Goal: Task Accomplishment & Management: Use online tool/utility

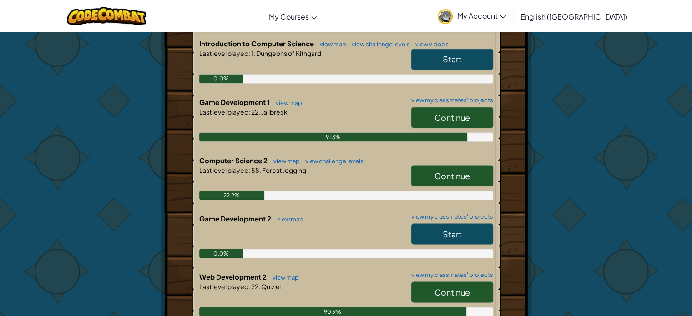
scroll to position [1684, 0]
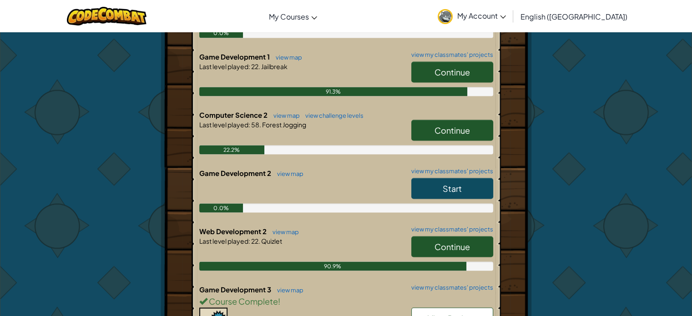
click at [464, 66] on span "Continue" at bounding box center [452, 71] width 35 height 10
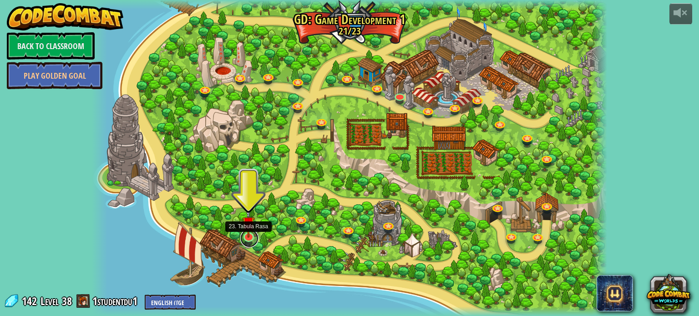
click at [252, 240] on link at bounding box center [249, 238] width 18 height 18
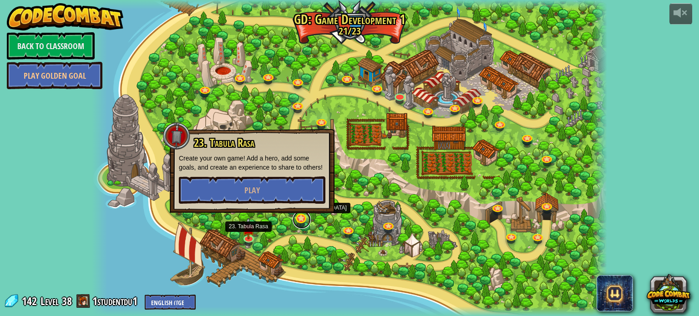
click at [300, 218] on link at bounding box center [302, 220] width 18 height 18
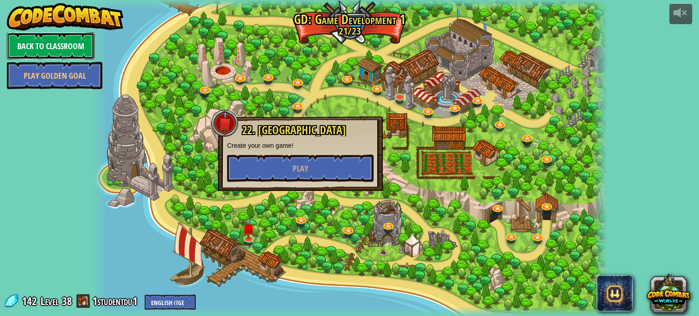
click at [54, 46] on link "Back to Classroom" at bounding box center [51, 45] width 88 height 27
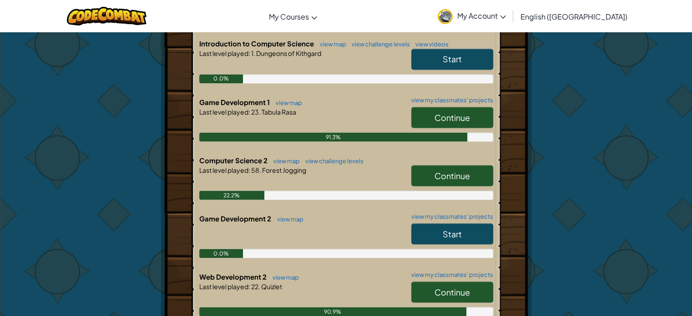
scroll to position [1684, 0]
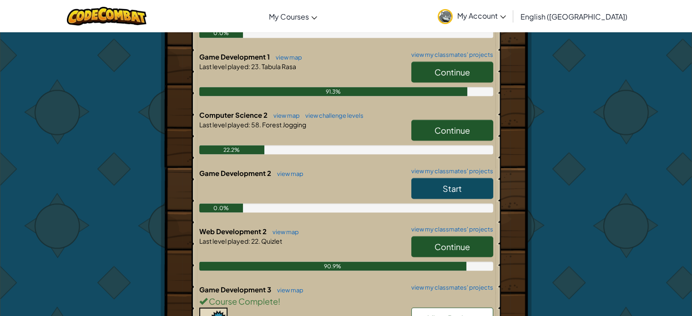
click at [444, 241] on span "Continue" at bounding box center [452, 246] width 35 height 10
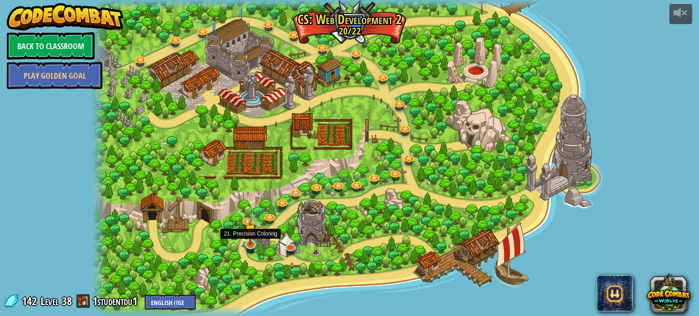
click at [249, 242] on img at bounding box center [250, 231] width 13 height 30
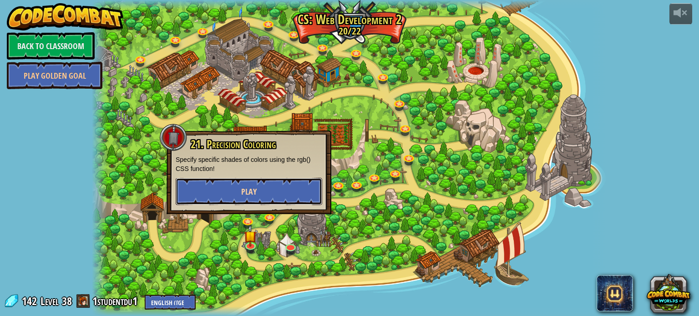
click at [268, 189] on button "Play" at bounding box center [249, 191] width 147 height 27
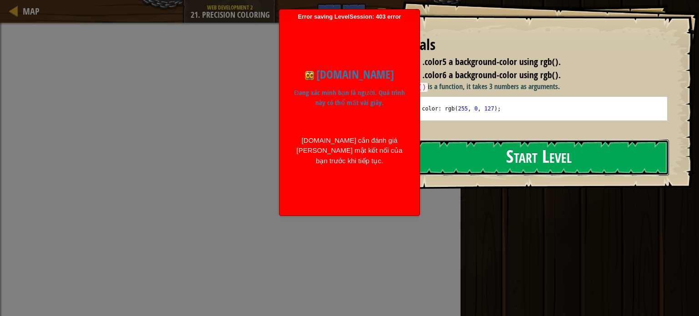
click at [451, 144] on button "Start Level" at bounding box center [539, 158] width 260 height 36
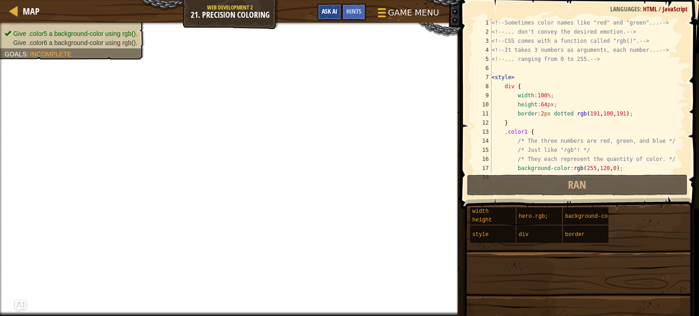
scroll to position [164, 0]
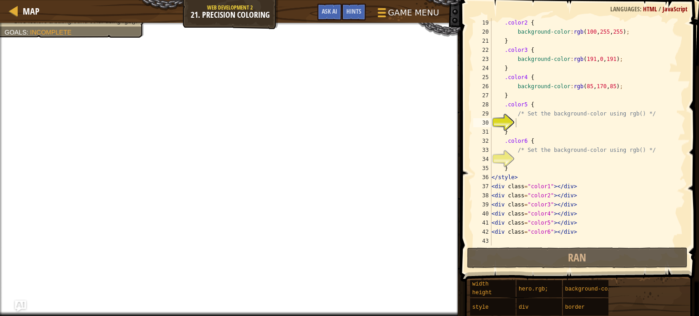
type textarea "background-color:rgb(85,170,85);"
drag, startPoint x: 566, startPoint y: 83, endPoint x: 631, endPoint y: 86, distance: 64.7
click at [631, 86] on div ".color2 { background-color : rgb ( 100 , 255 , 255 ) ; } .color3 { background-c…" at bounding box center [584, 141] width 189 height 246
click at [533, 120] on div ".color2 { background-color : rgb ( 100 , 255 , 255 ) ; } .color3 { background-c…" at bounding box center [584, 141] width 189 height 246
paste textarea "background-color:rgb(85,170,85);"
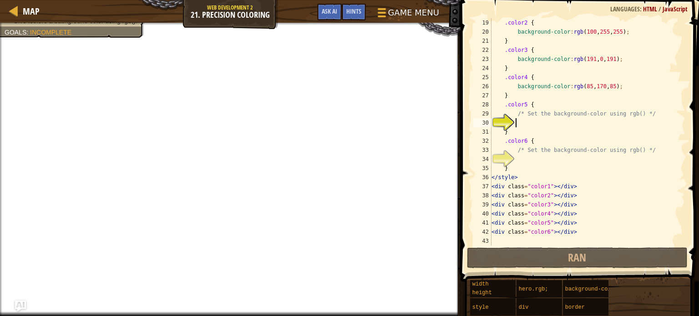
type textarea "background-color:rgb(85,170,85);"
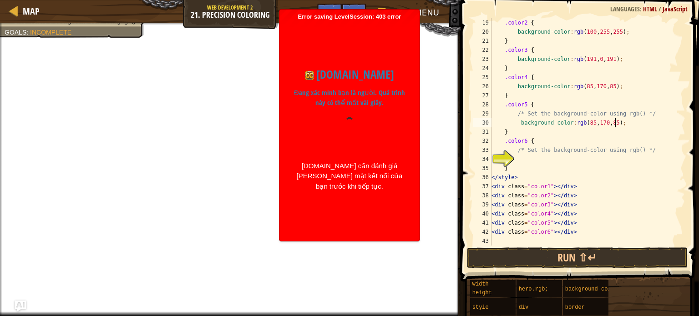
click at [562, 160] on div ".color2 { background-color : rgb ( 100 , 255 , 255 ) ; } .color3 { background-c…" at bounding box center [584, 141] width 189 height 246
type textarea "background-color:rgb(85,170,85);"
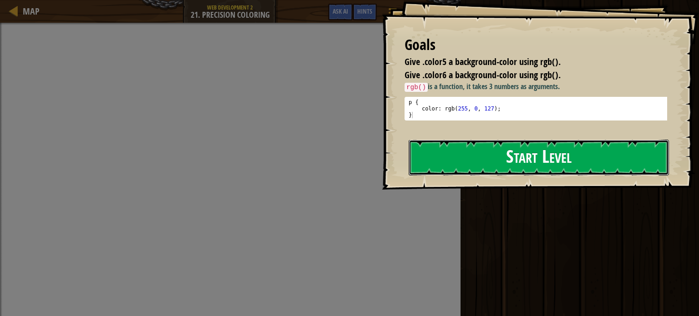
click at [577, 176] on button "Start Level" at bounding box center [539, 158] width 260 height 36
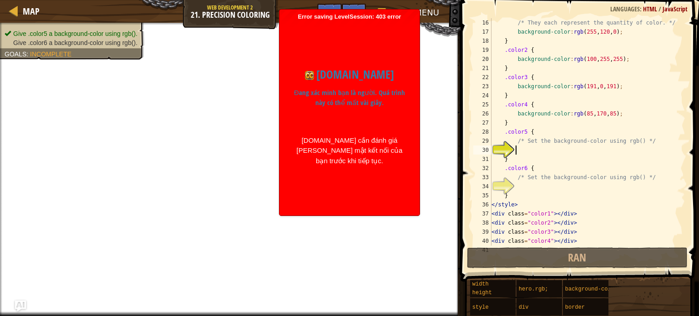
scroll to position [137, 0]
click at [537, 152] on div "/* They each represent the quantity of color. */ background-color : rgb ( 255 ,…" at bounding box center [584, 141] width 189 height 246
type textarea "background-color:rgb(85,170,85);"
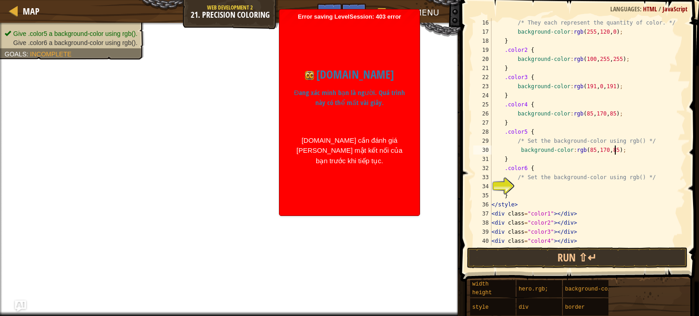
click at [521, 185] on div "/* They each represent the quantity of color. */ background-color : rgb ( 255 ,…" at bounding box center [584, 141] width 189 height 246
type textarea "background-color:rgb(85,170,85);"
